Goal: Navigation & Orientation: Find specific page/section

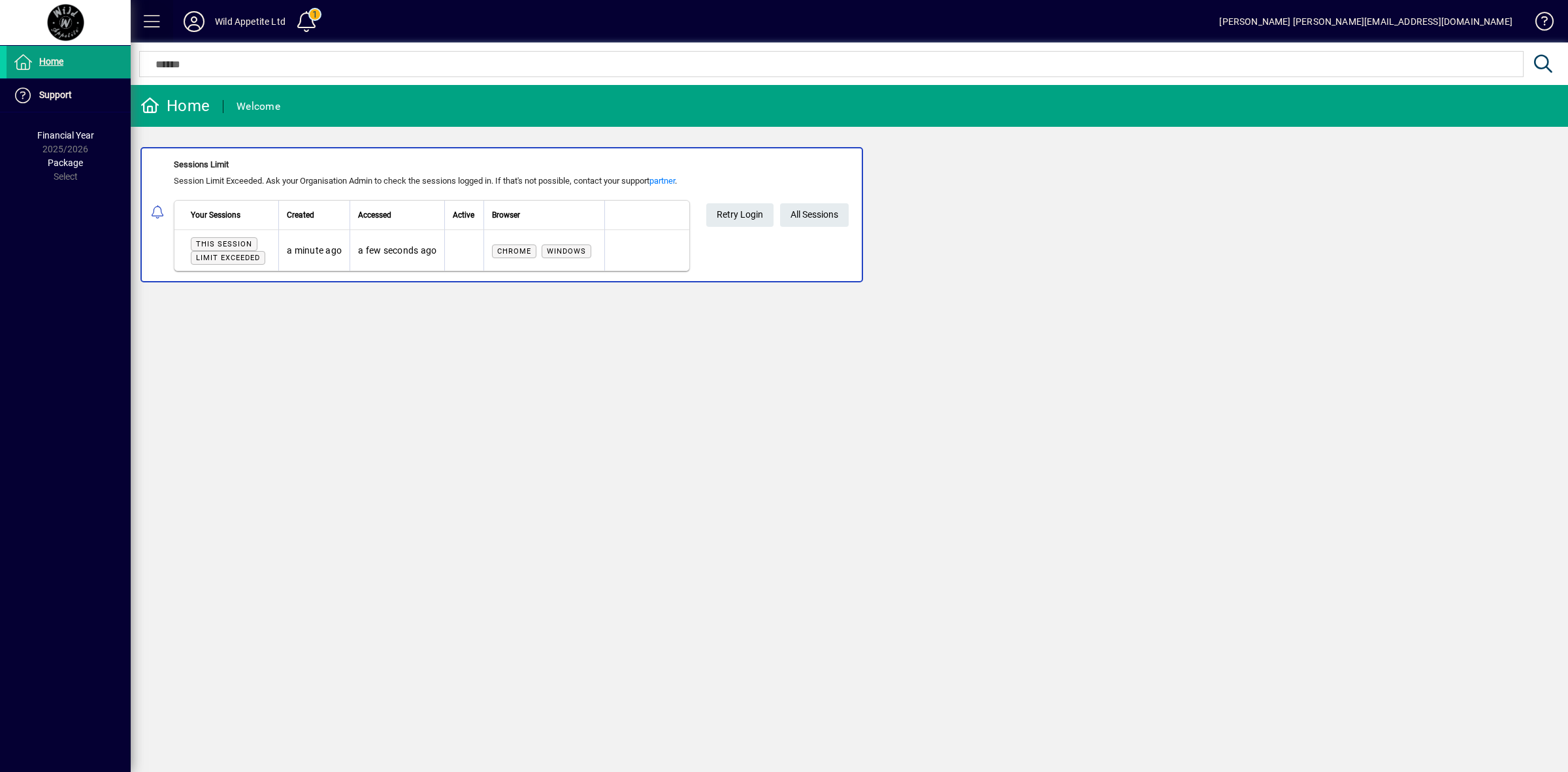
click at [155, 16] on span at bounding box center [152, 21] width 31 height 31
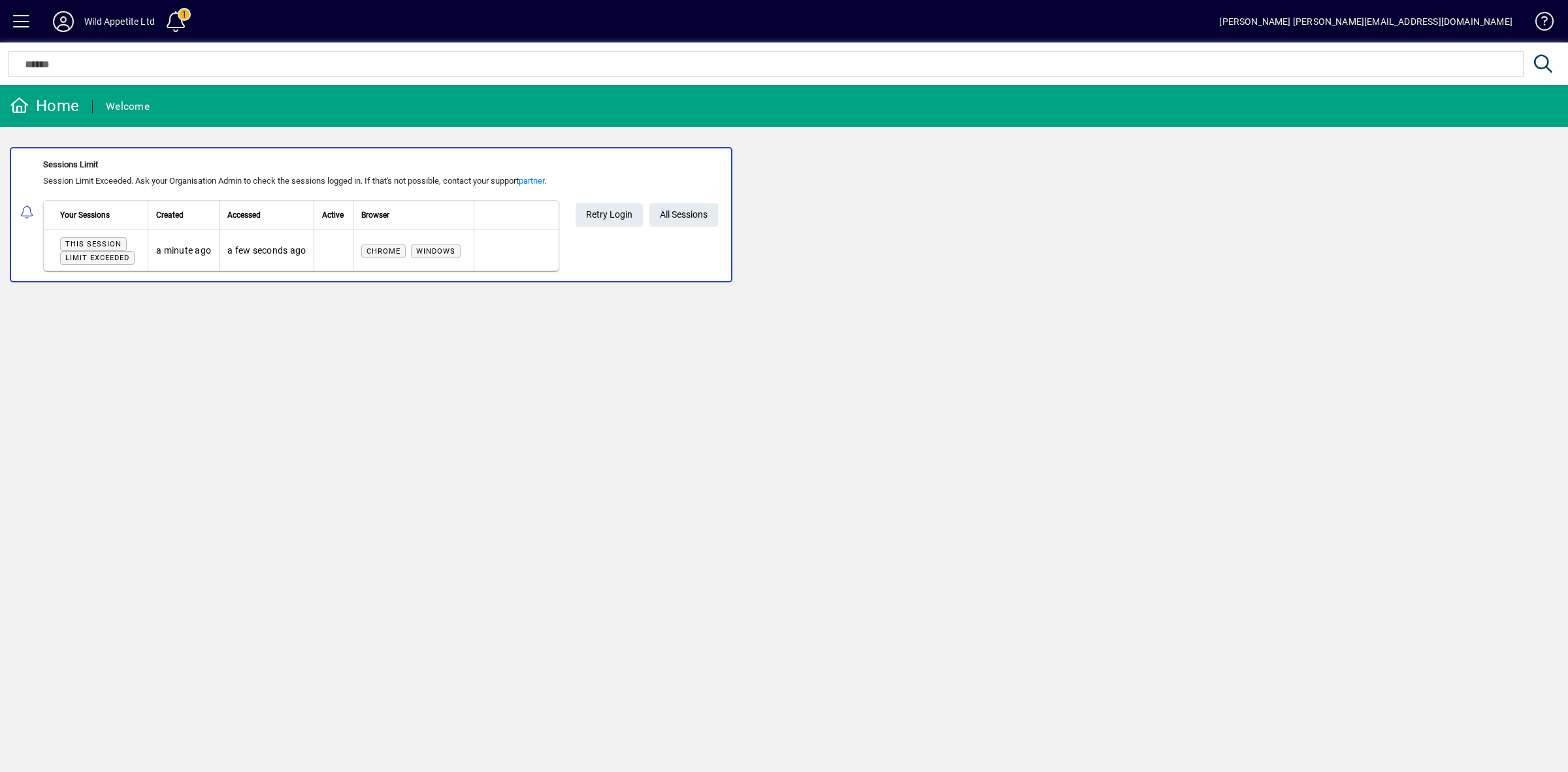
click at [69, 21] on icon at bounding box center [63, 21] width 26 height 21
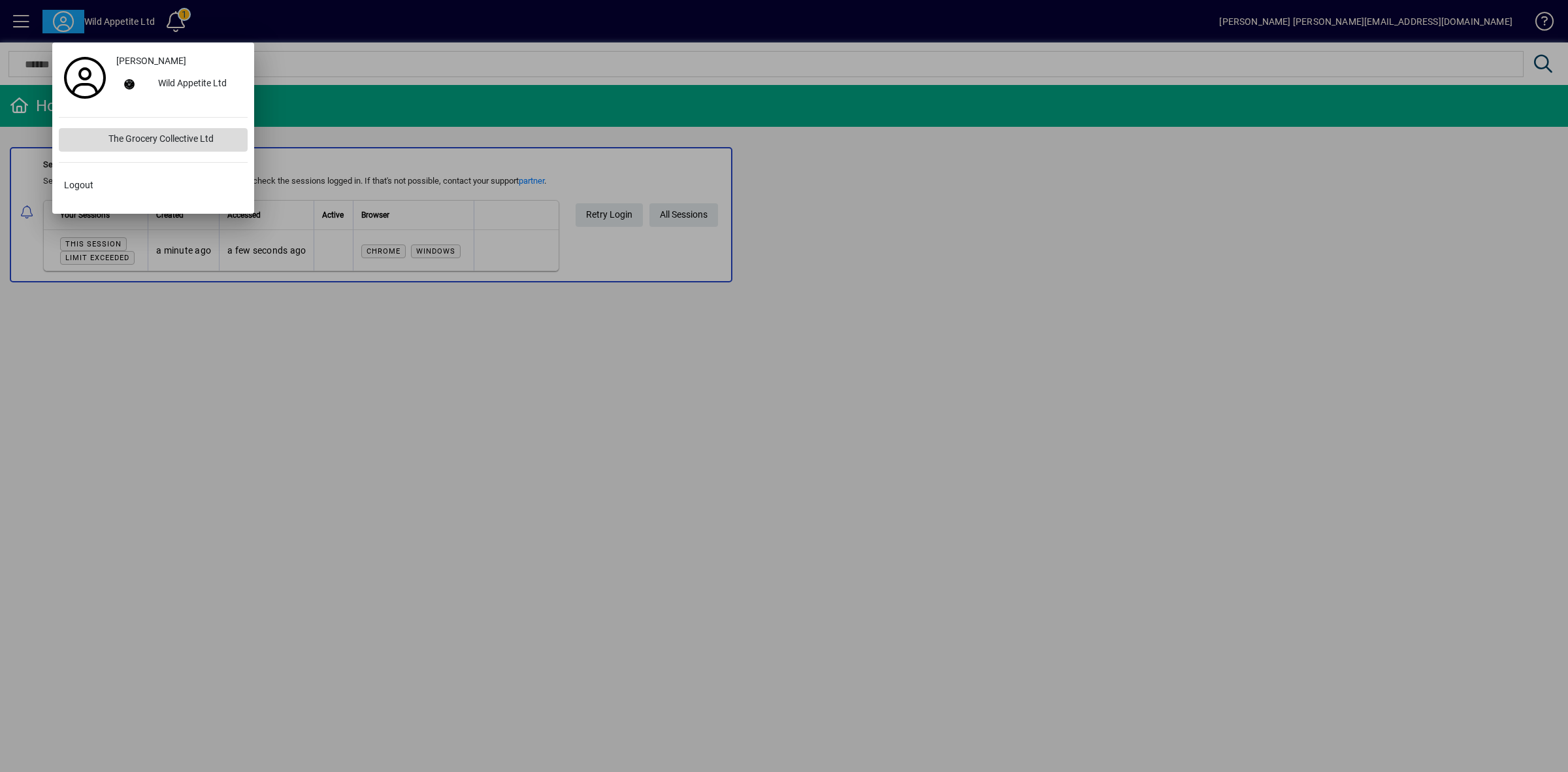
click at [152, 142] on div "The Grocery Collective Ltd" at bounding box center [173, 140] width 150 height 24
